Goal: Transaction & Acquisition: Book appointment/travel/reservation

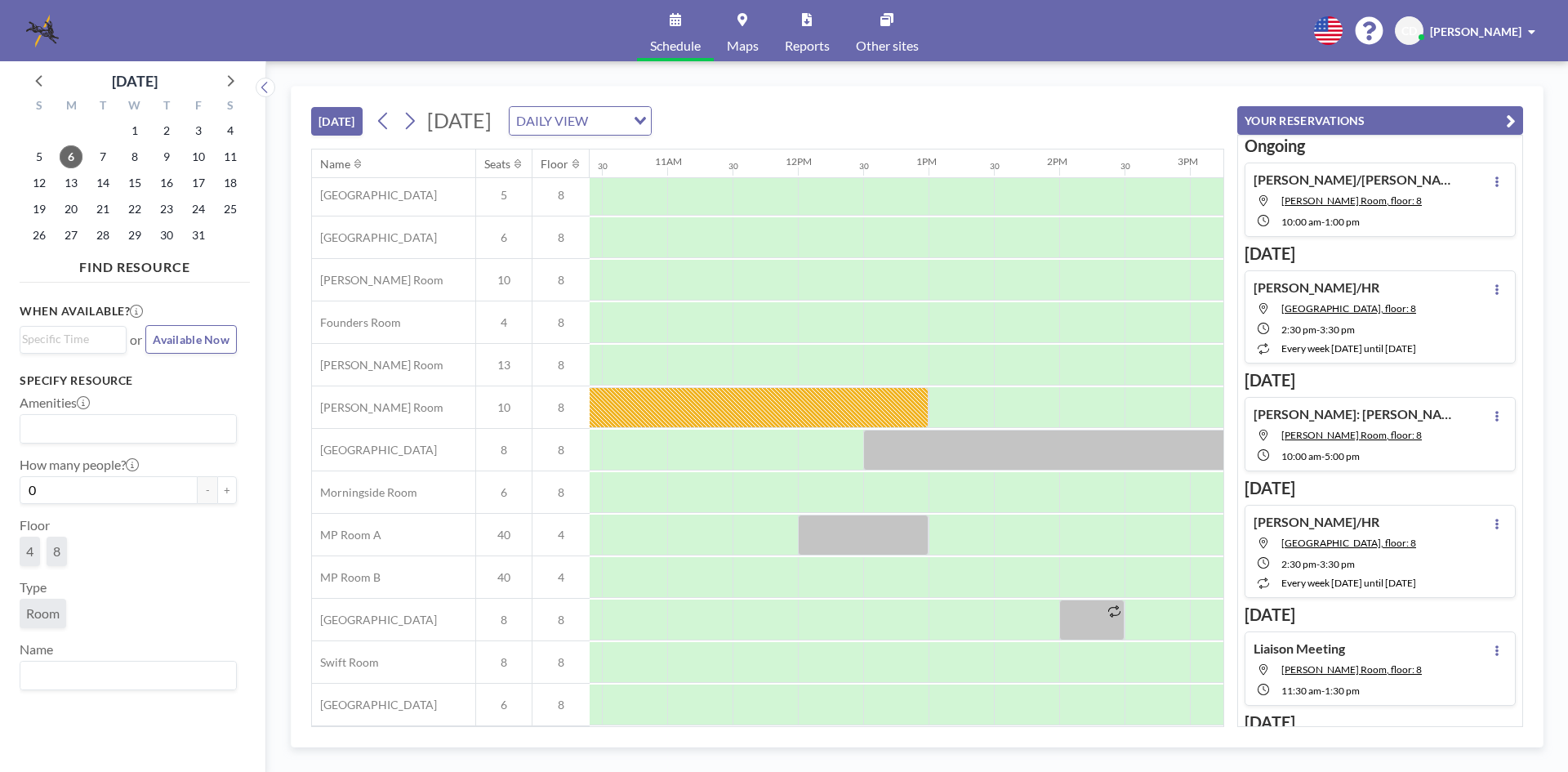
scroll to position [55, 1227]
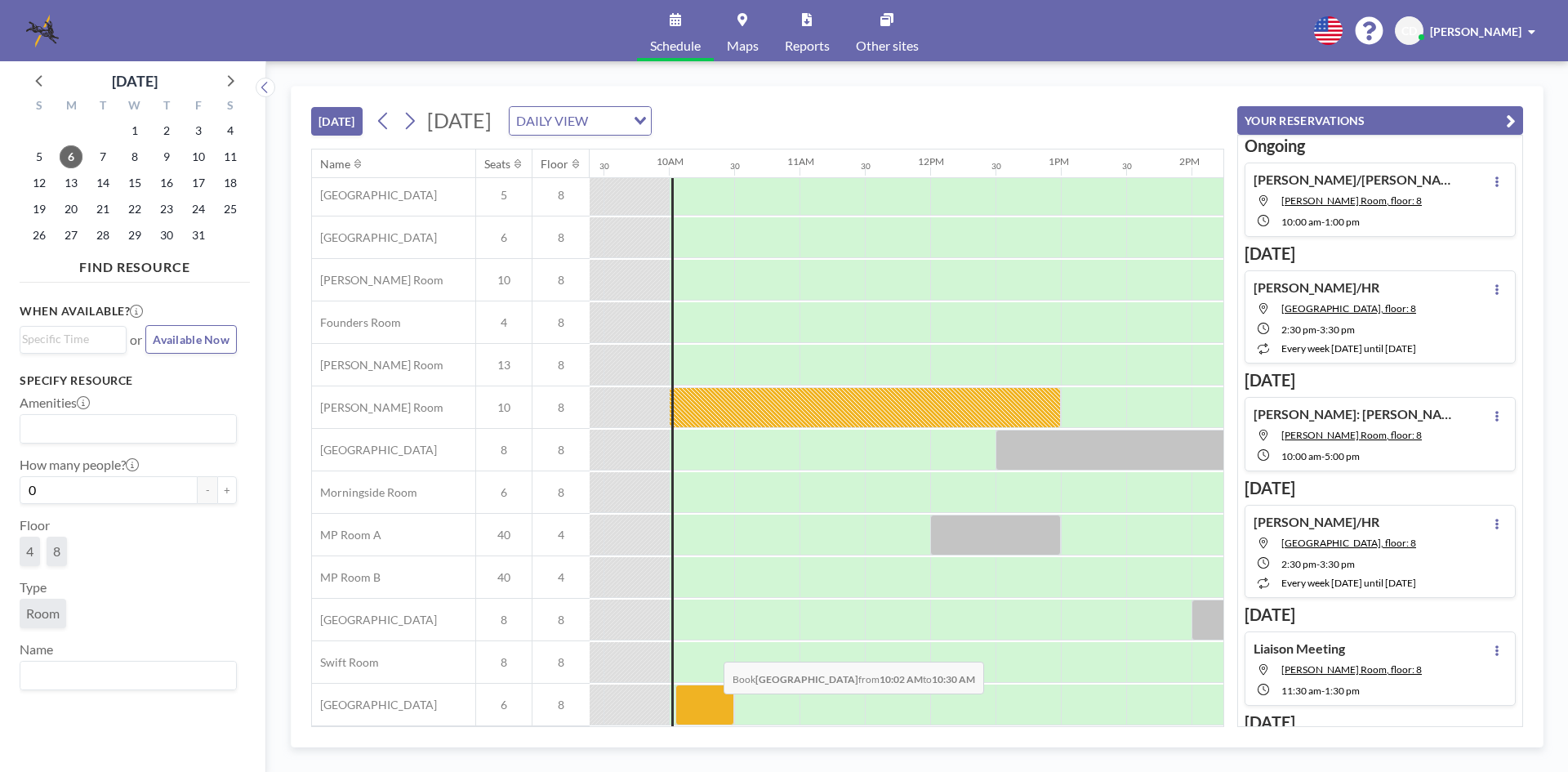
click at [711, 705] on div at bounding box center [704, 704] width 59 height 41
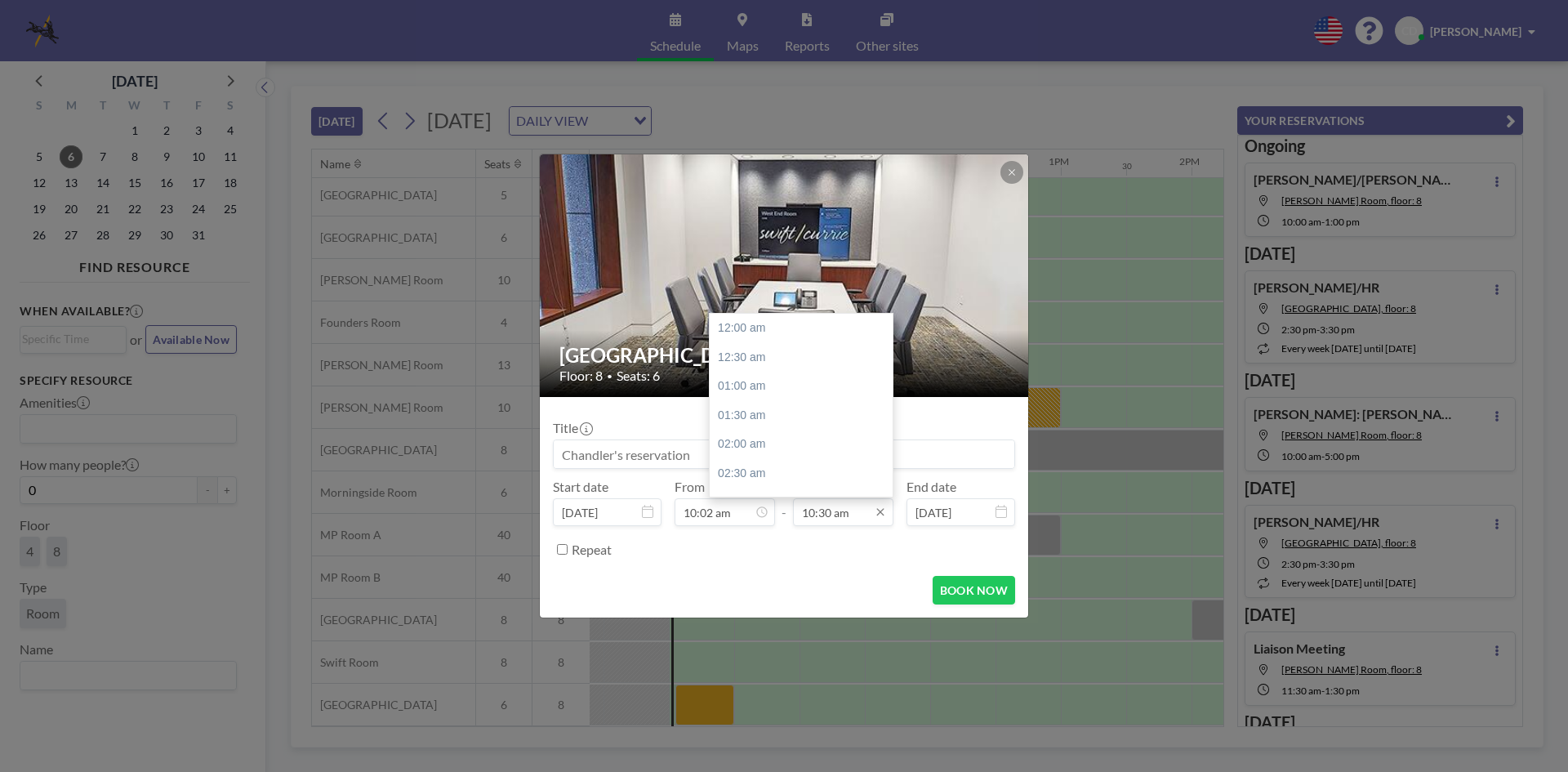
scroll to position [610, 0]
click at [778, 408] on div "12:00 pm" at bounding box center [805, 415] width 191 height 29
click at [812, 384] on div "01:00 pm" at bounding box center [805, 386] width 191 height 29
type input "01:00 pm"
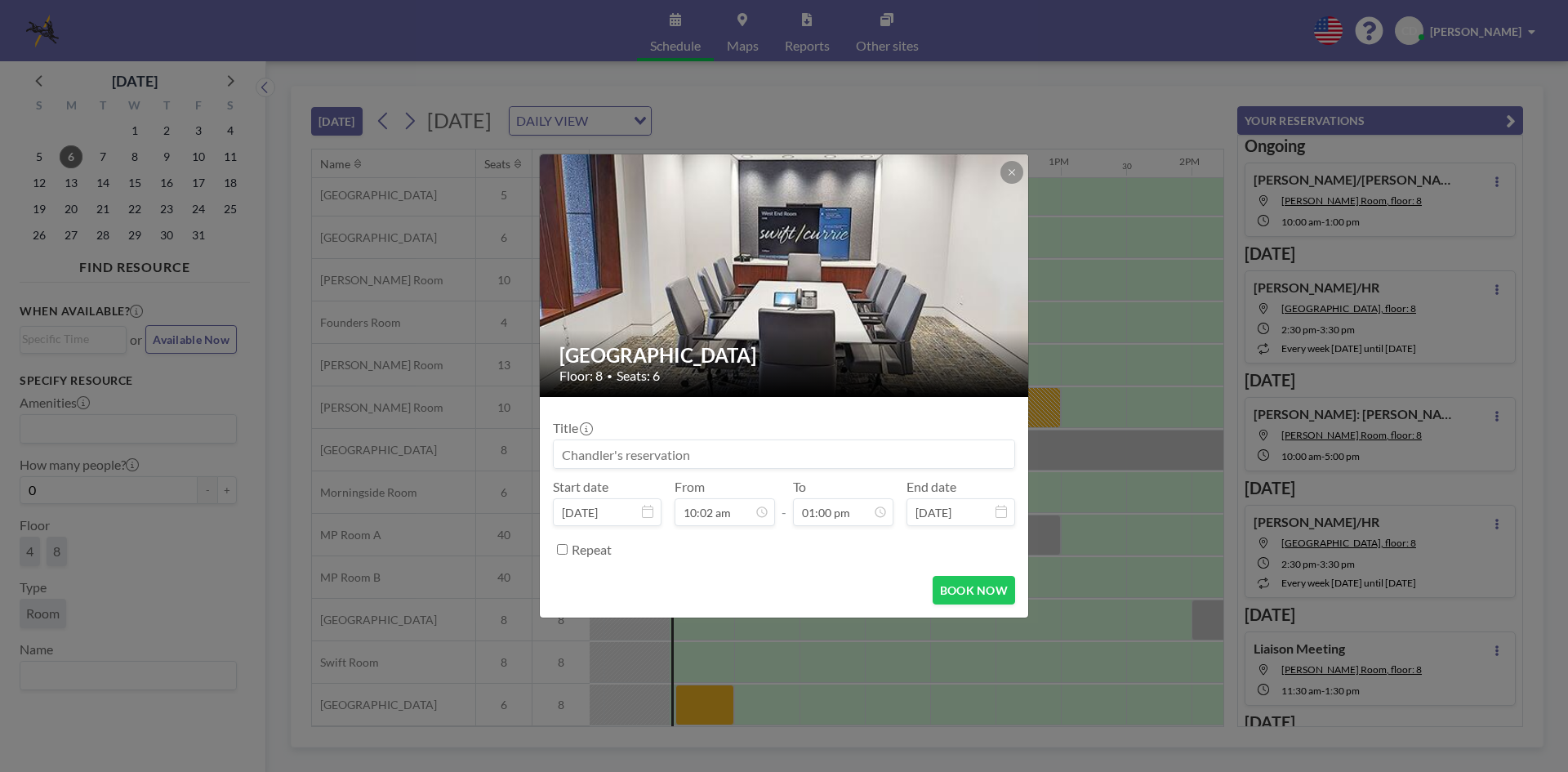
drag, startPoint x: 784, startPoint y: 436, endPoint x: 783, endPoint y: 446, distance: 10.0
click at [784, 437] on div "Title" at bounding box center [784, 444] width 462 height 49
click at [783, 446] on input at bounding box center [784, 454] width 461 height 28
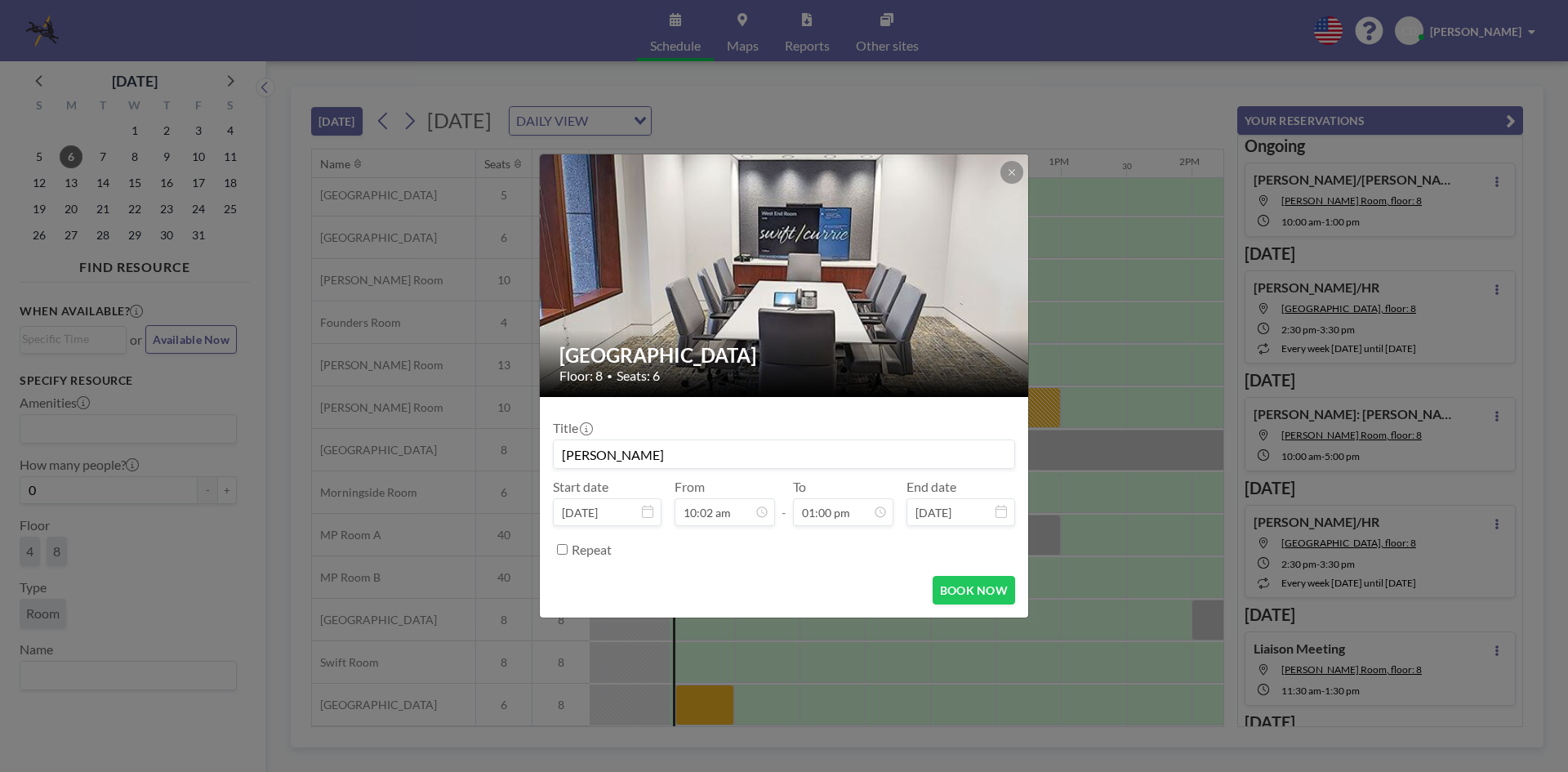
scroll to position [755, 0]
type input "[PERSON_NAME]"
click at [957, 583] on button "BOOK NOW" at bounding box center [973, 590] width 83 height 28
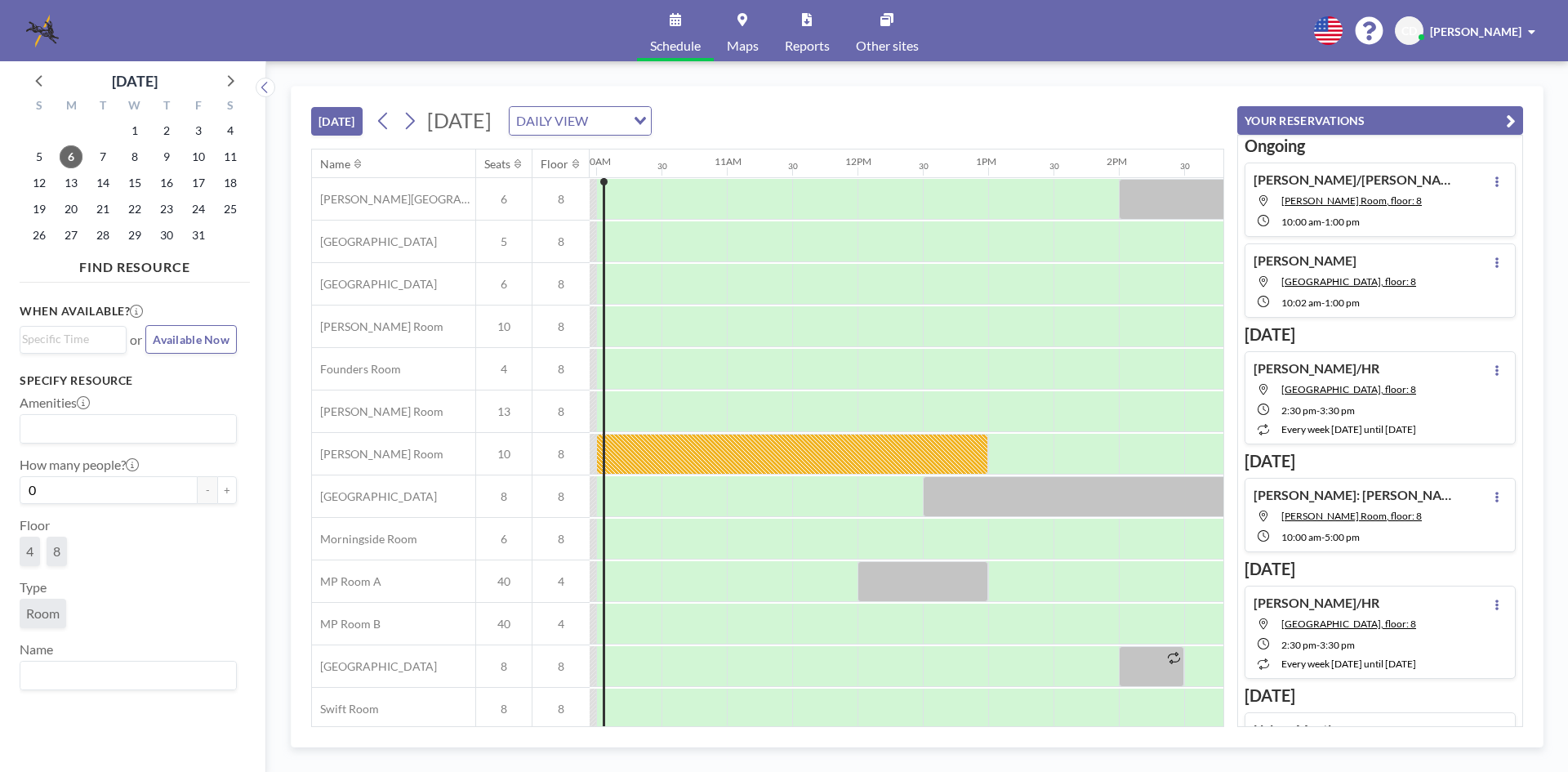
scroll to position [0, 1246]
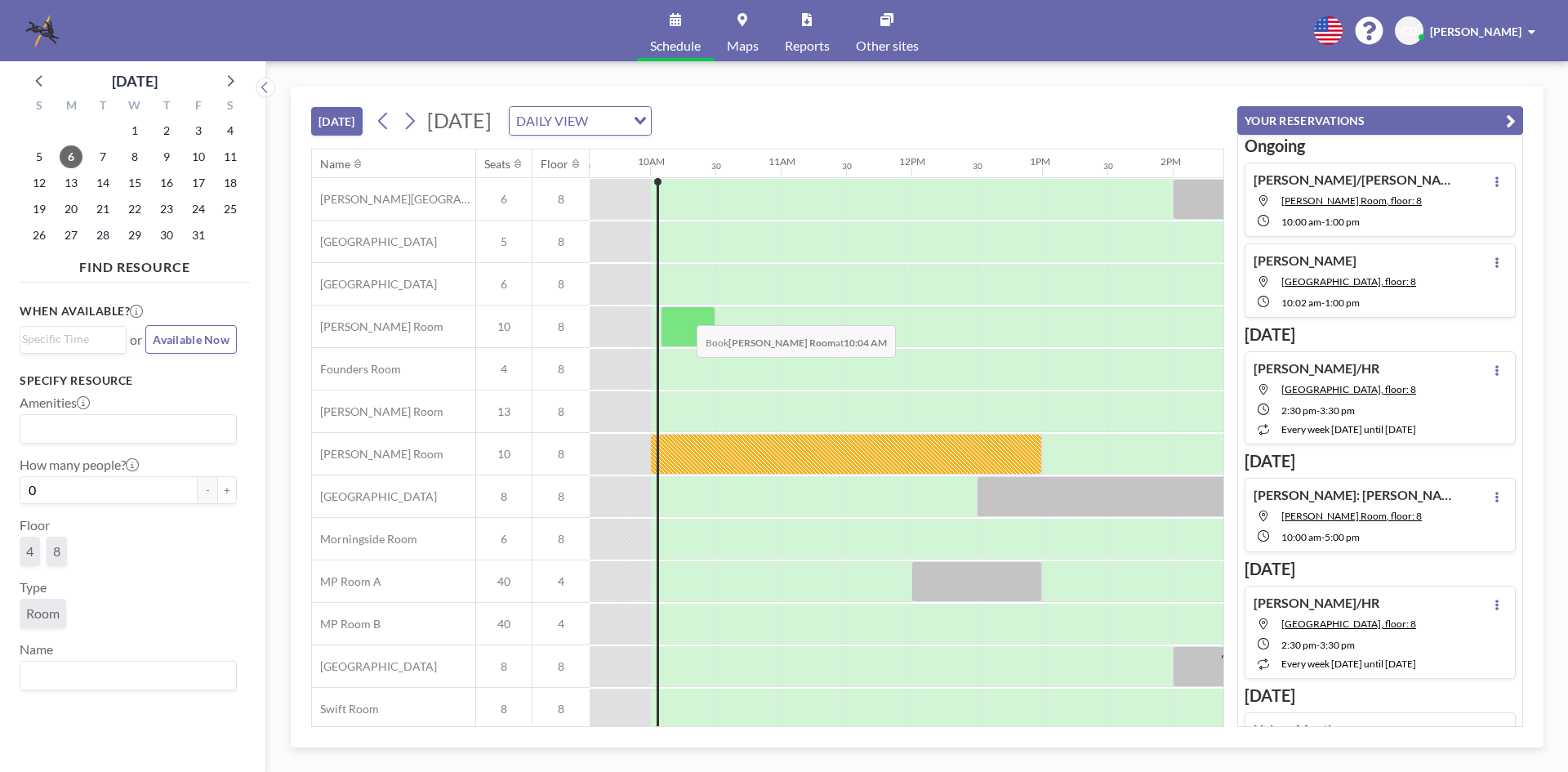
click at [683, 313] on div at bounding box center [688, 326] width 55 height 41
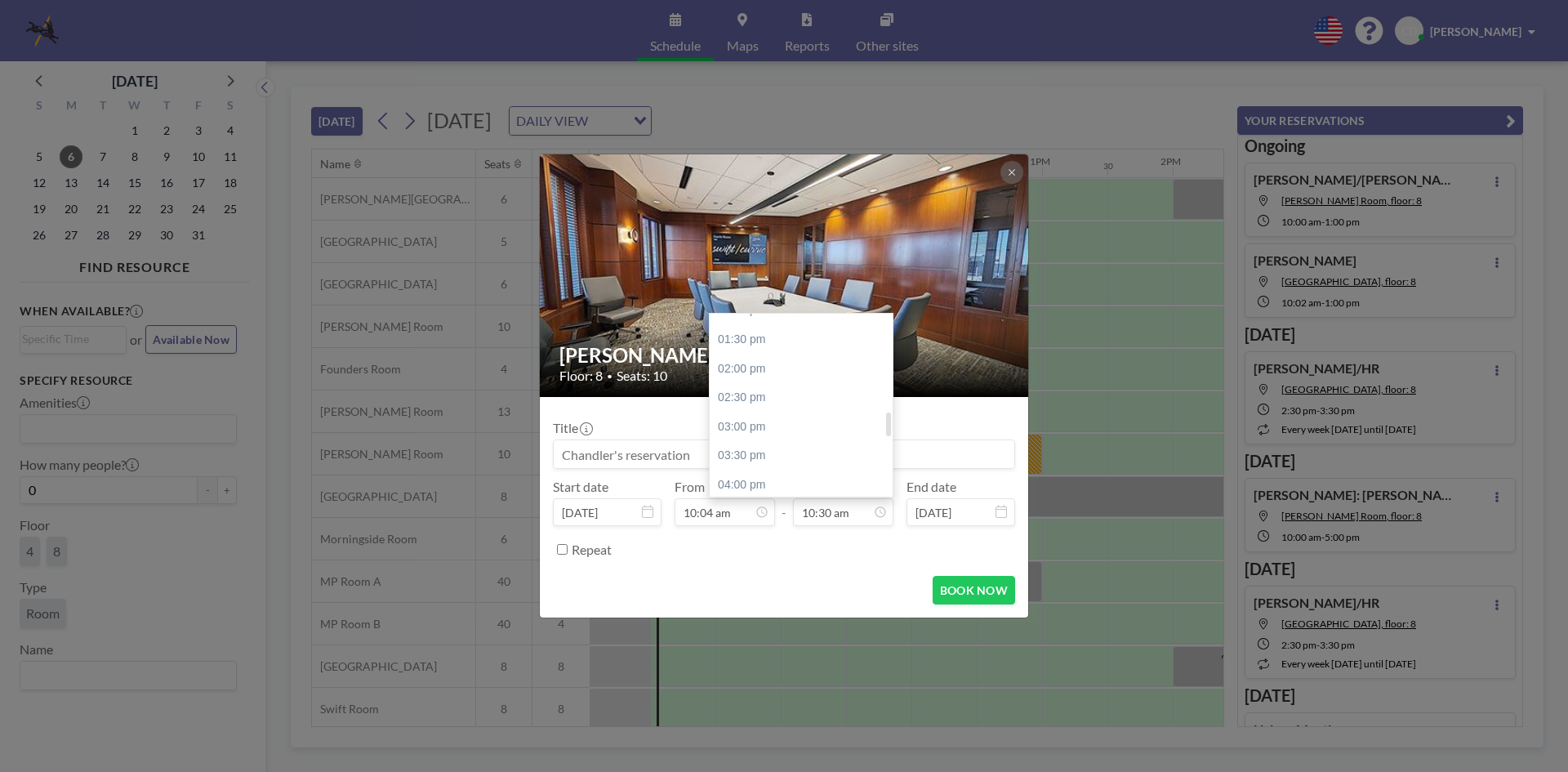
scroll to position [855, 0]
click at [806, 458] on div "05:00 pm" at bounding box center [805, 461] width 191 height 29
type input "05:00 pm"
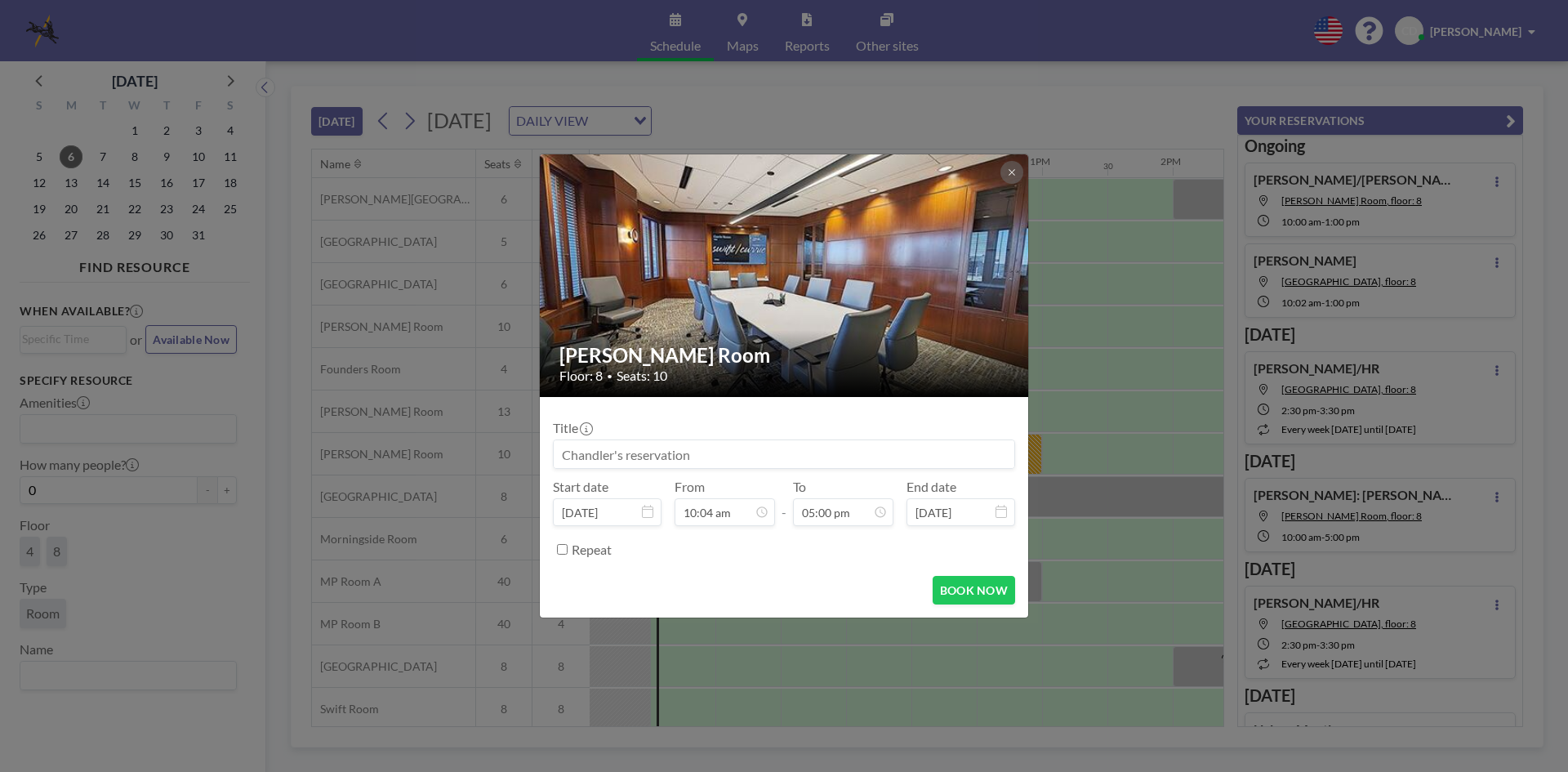
click at [782, 454] on input at bounding box center [784, 454] width 461 height 28
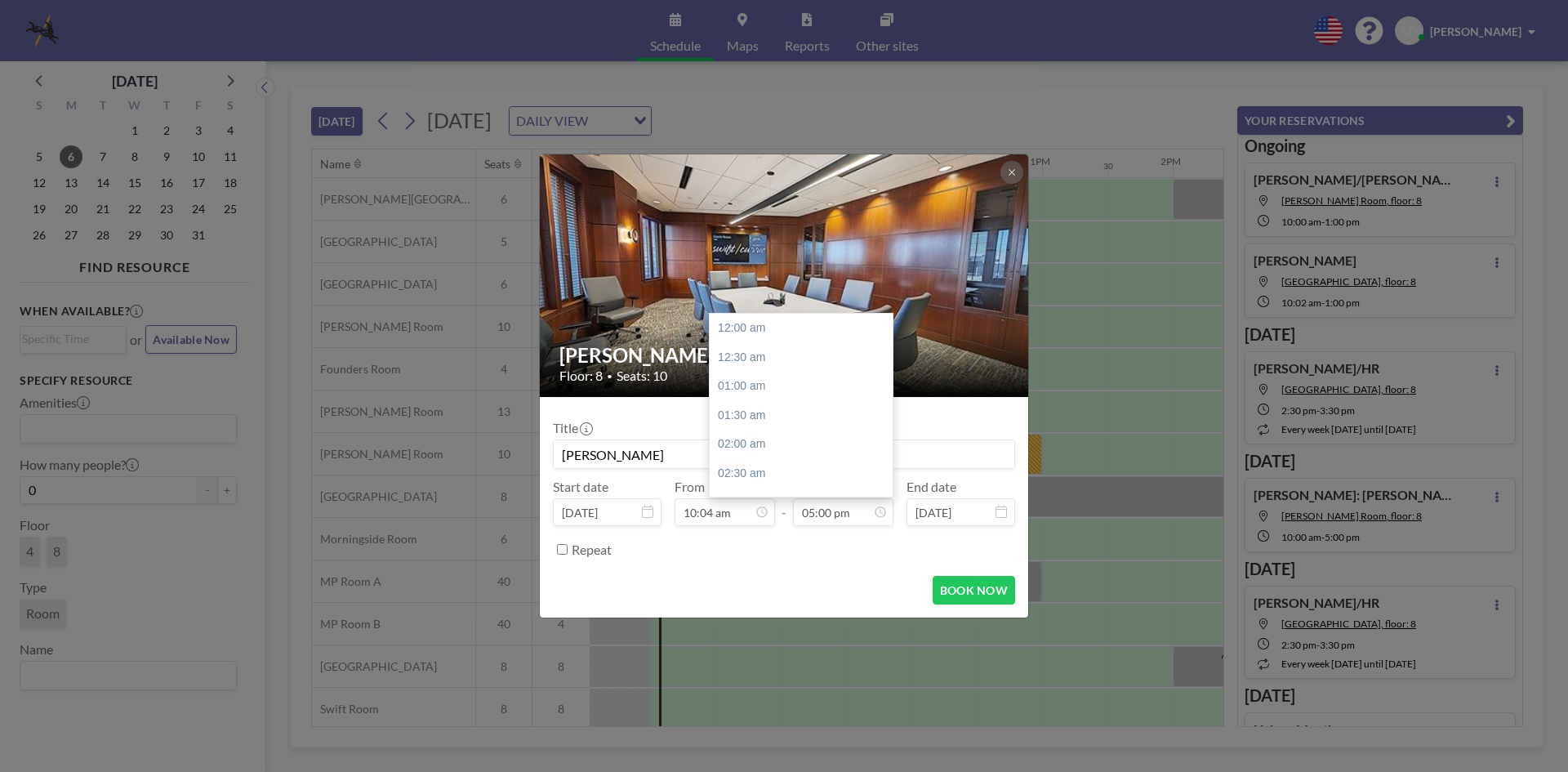
scroll to position [988, 0]
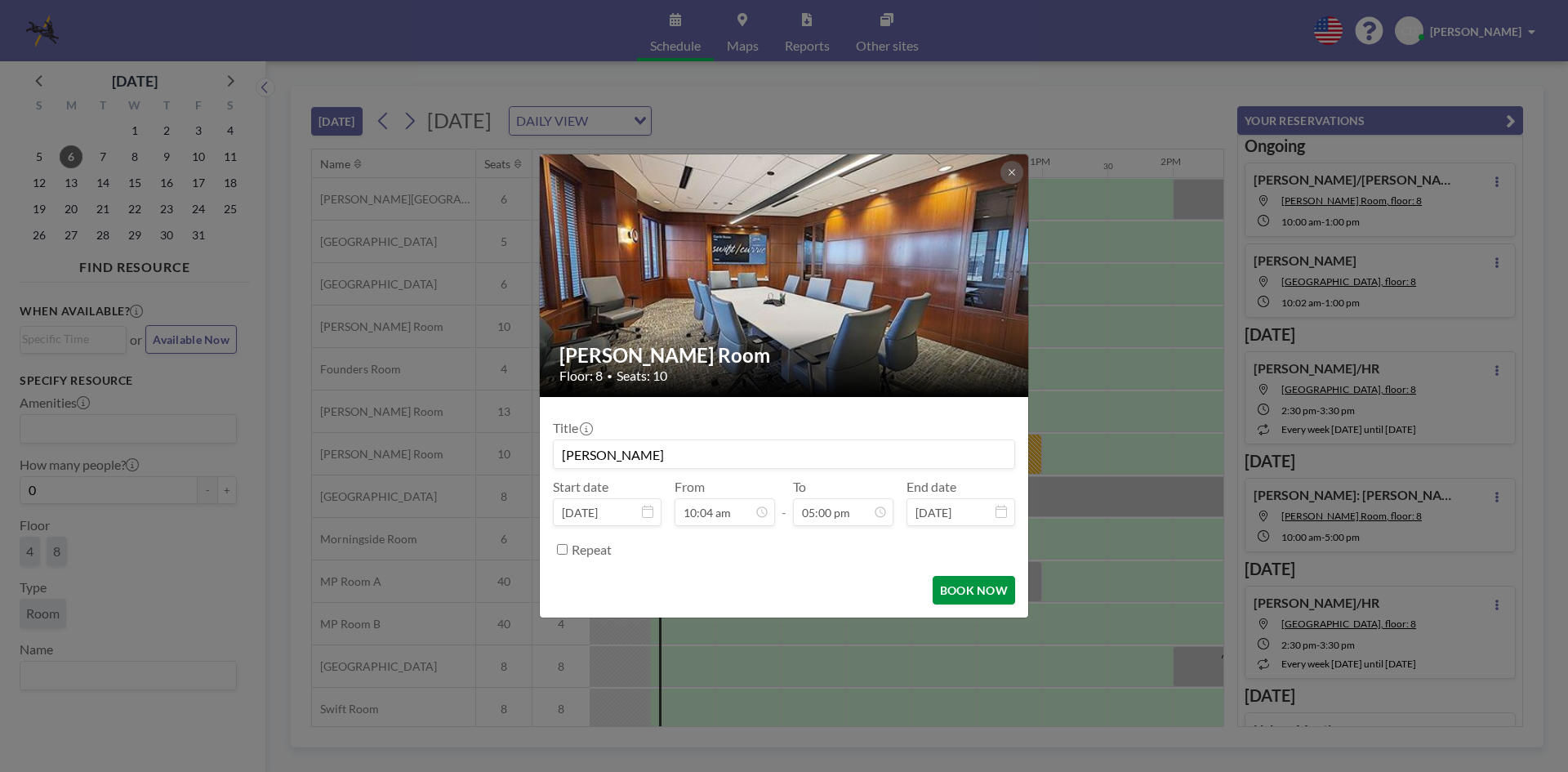
type input "[PERSON_NAME]"
click at [953, 586] on button "BOOK NOW" at bounding box center [973, 590] width 83 height 28
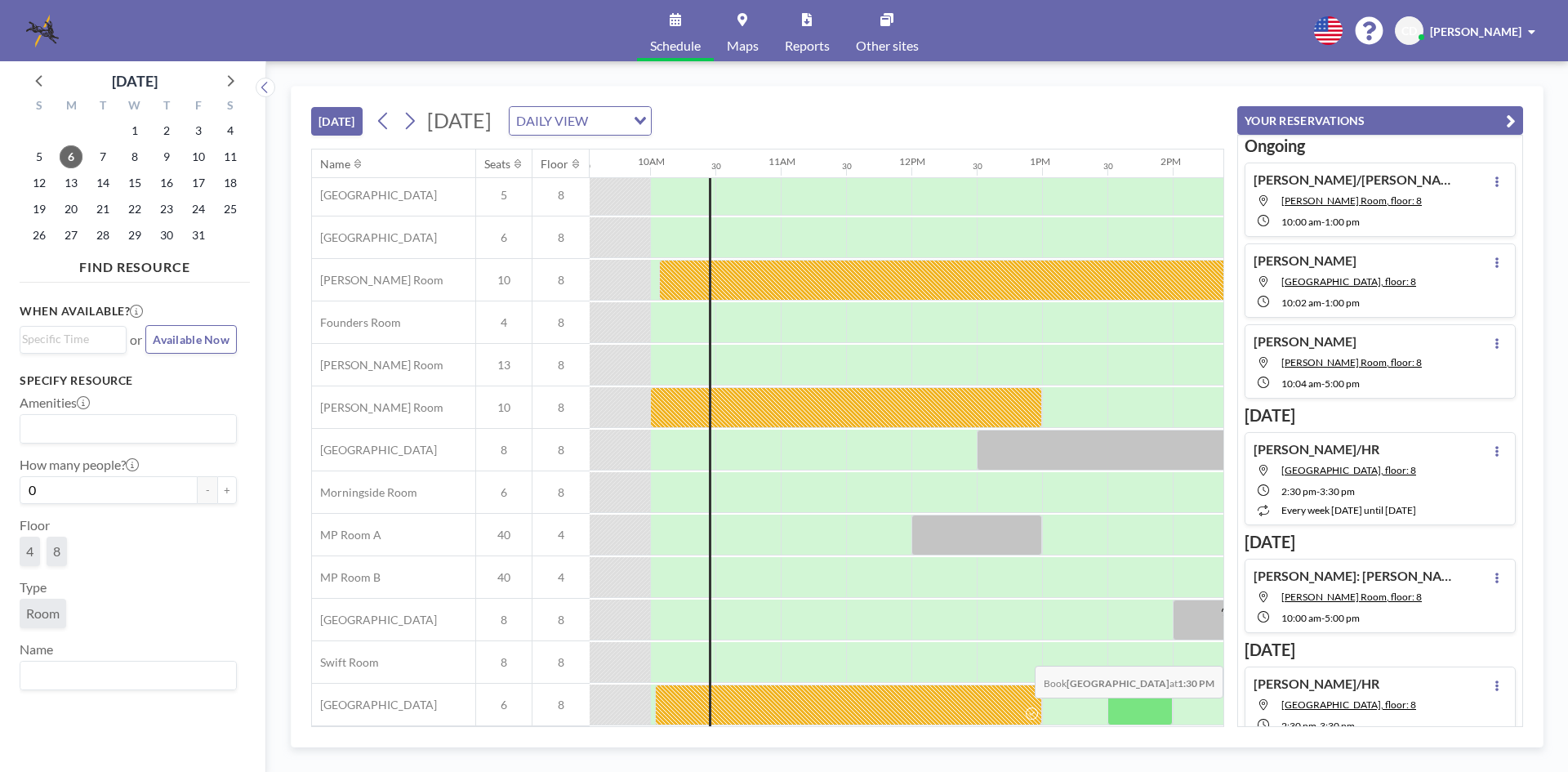
scroll to position [0, 1246]
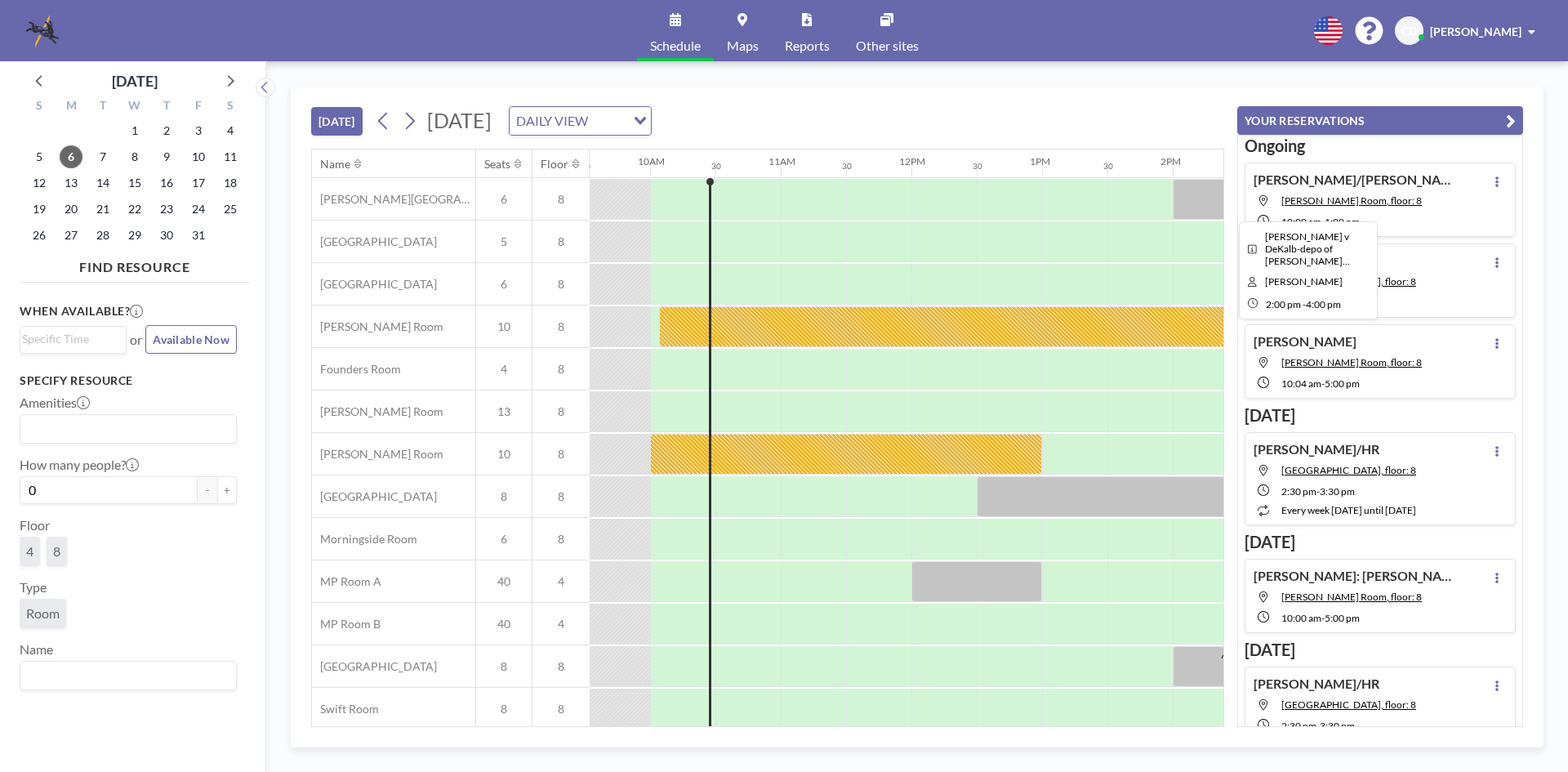
click at [1182, 200] on div at bounding box center [1303, 199] width 261 height 41
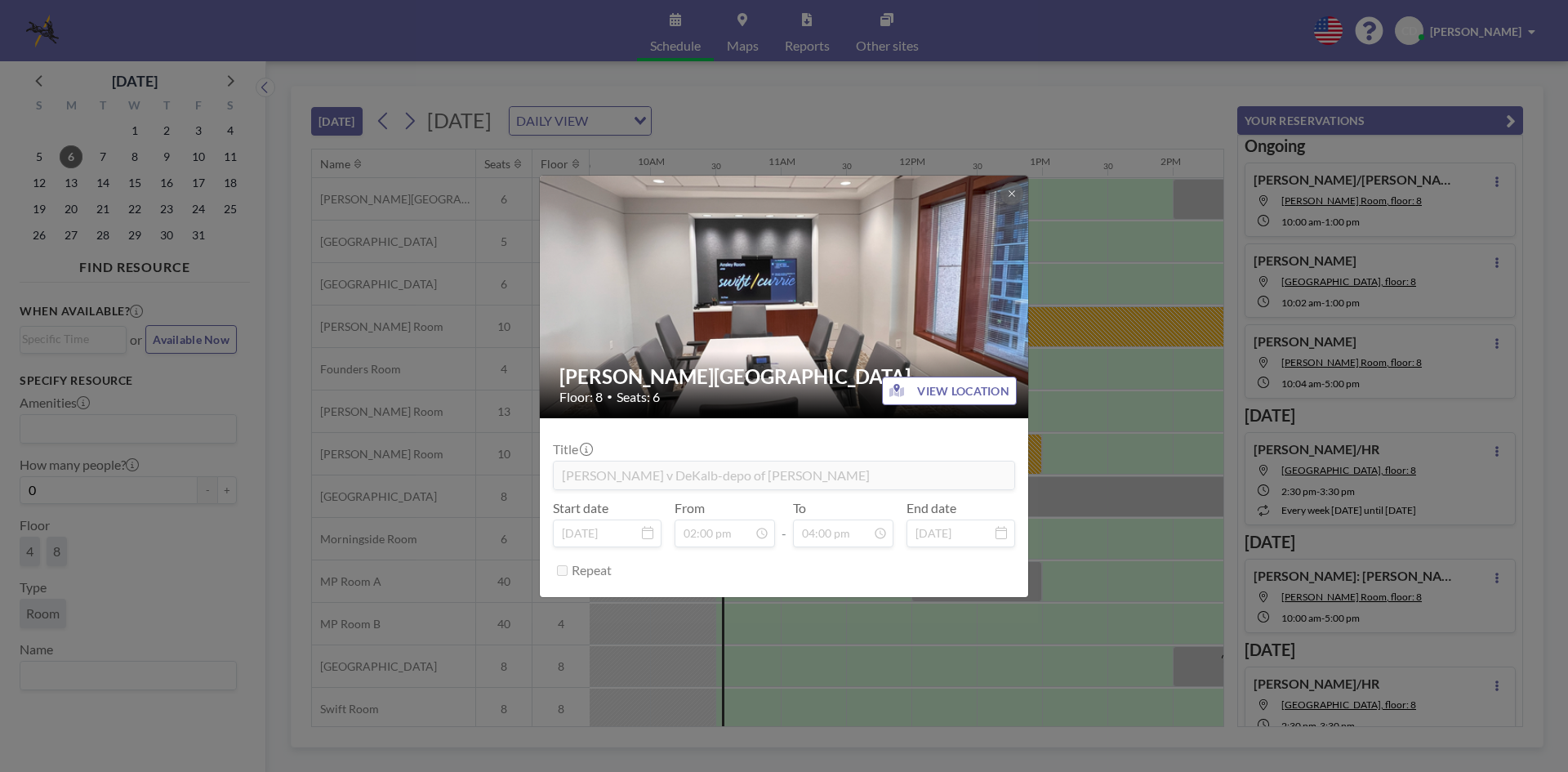
click at [354, 401] on div "[PERSON_NAME] Room Floor: 8 • Seats: 6 VIEW LOCATION Title [PERSON_NAME] v DeKa…" at bounding box center [784, 386] width 1568 height 772
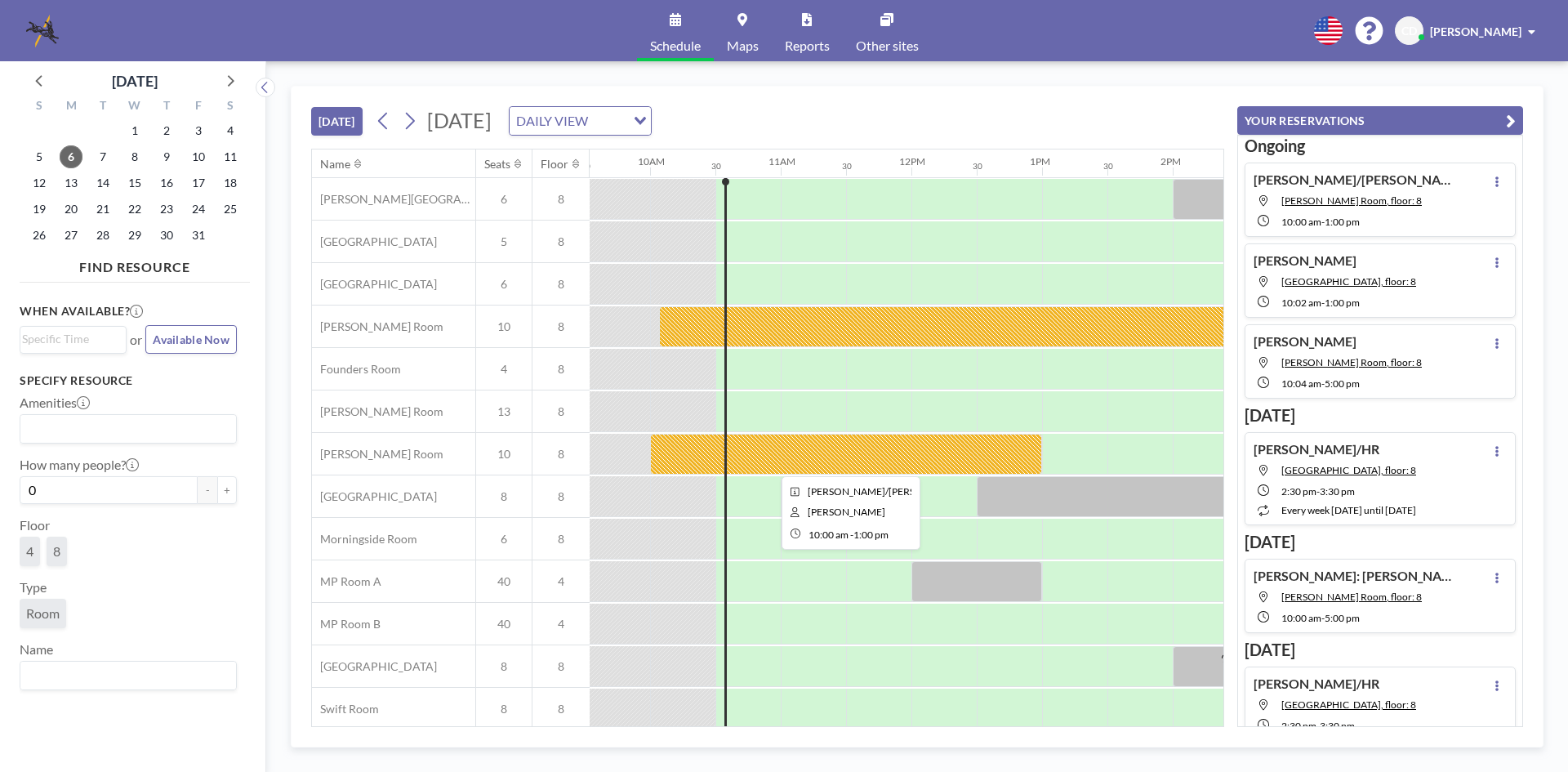
scroll to position [55, 1246]
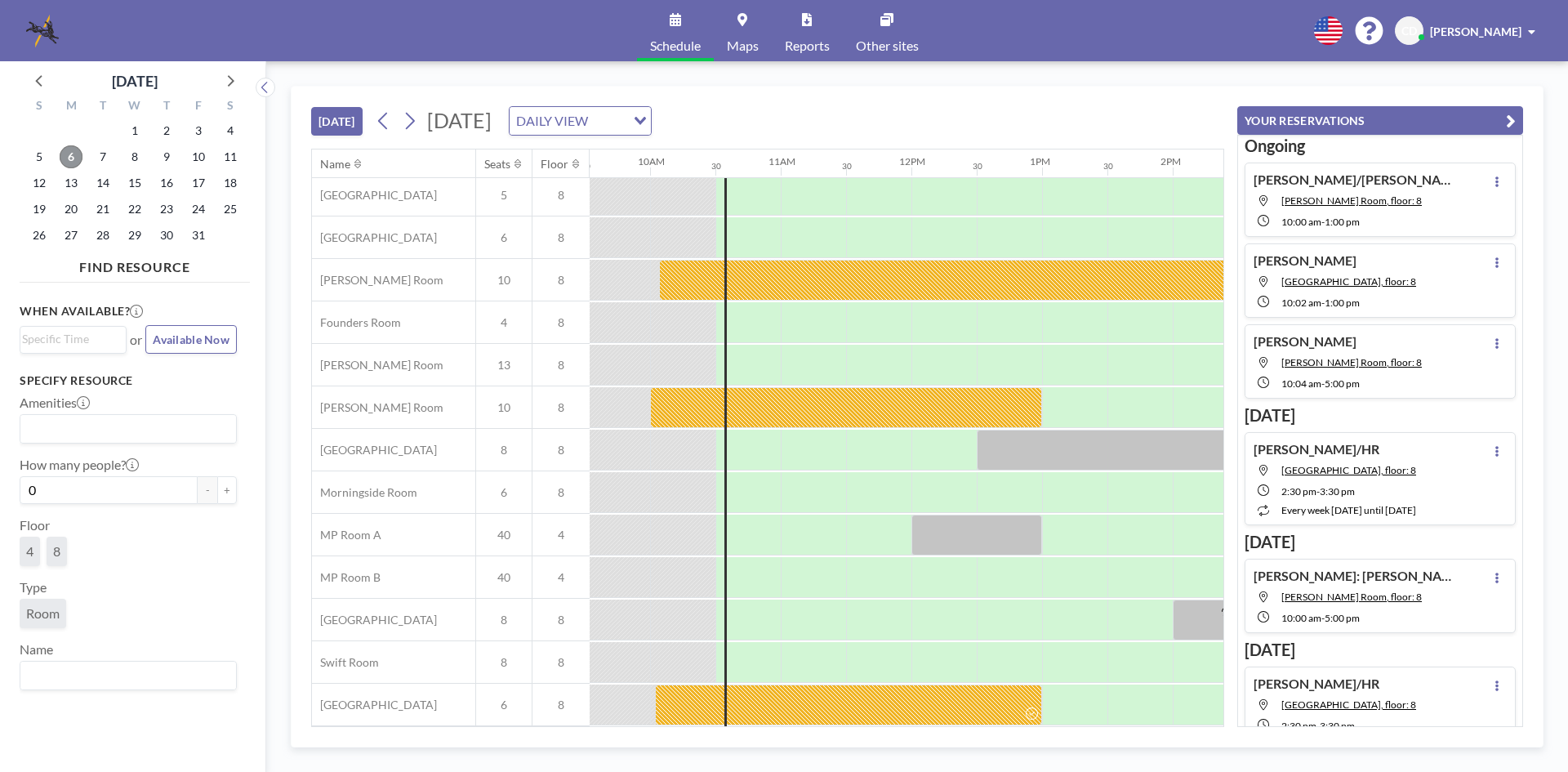
click at [68, 149] on span "6" at bounding box center [71, 157] width 23 height 23
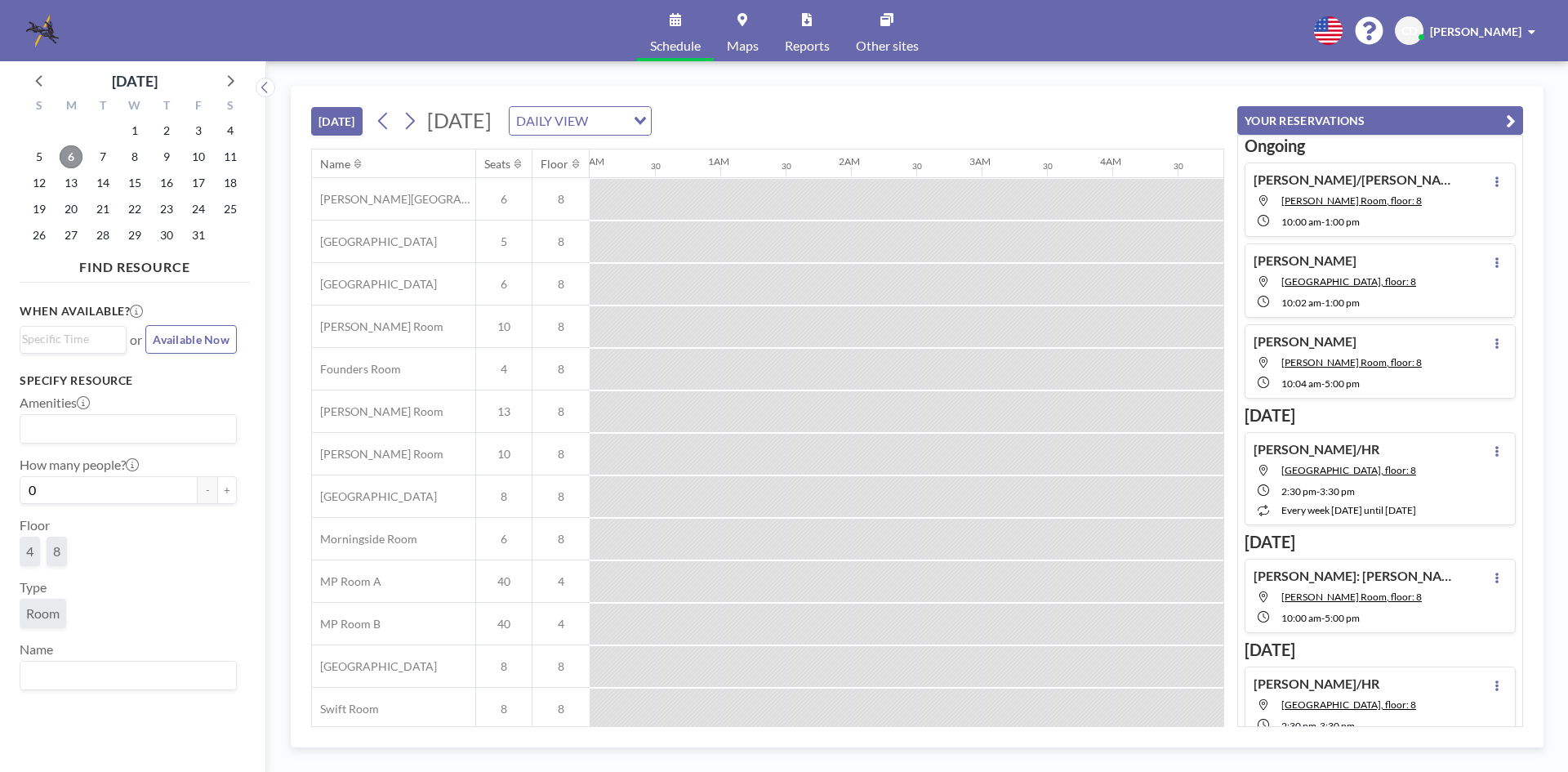
scroll to position [0, 1307]
